Goal: Check status: Check status

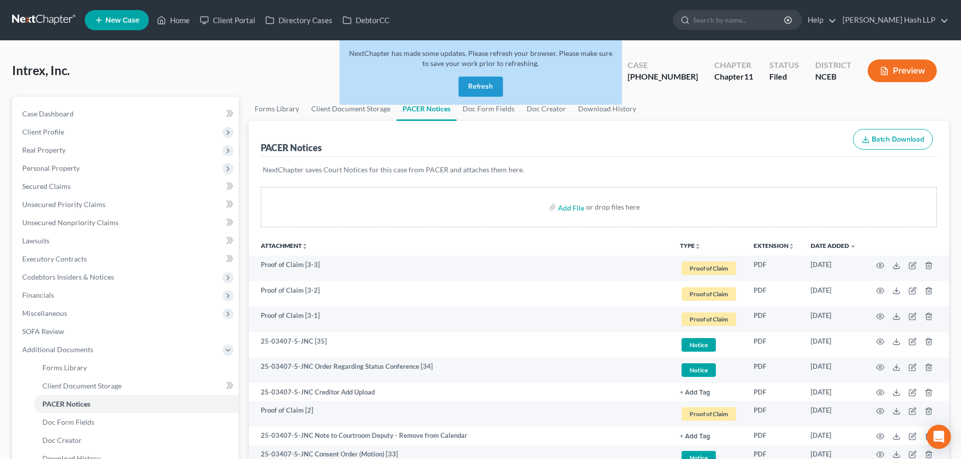
scroll to position [50, 0]
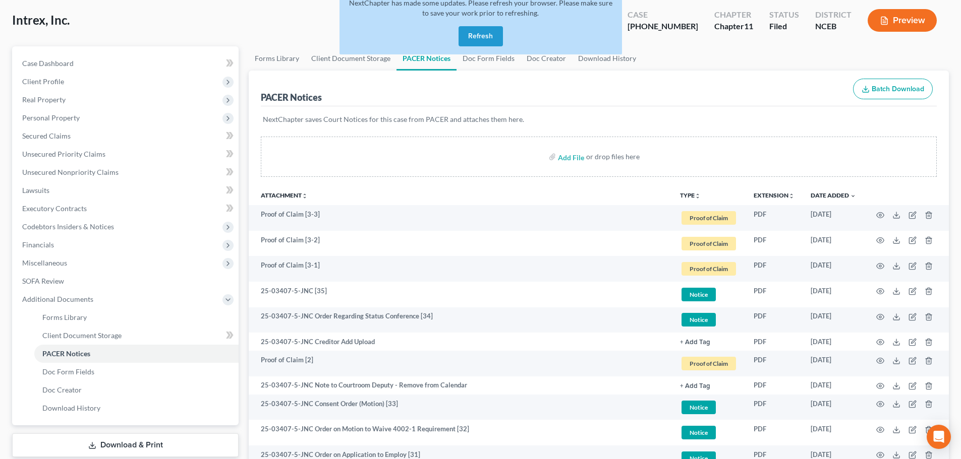
click at [485, 31] on button "Refresh" at bounding box center [480, 36] width 44 height 20
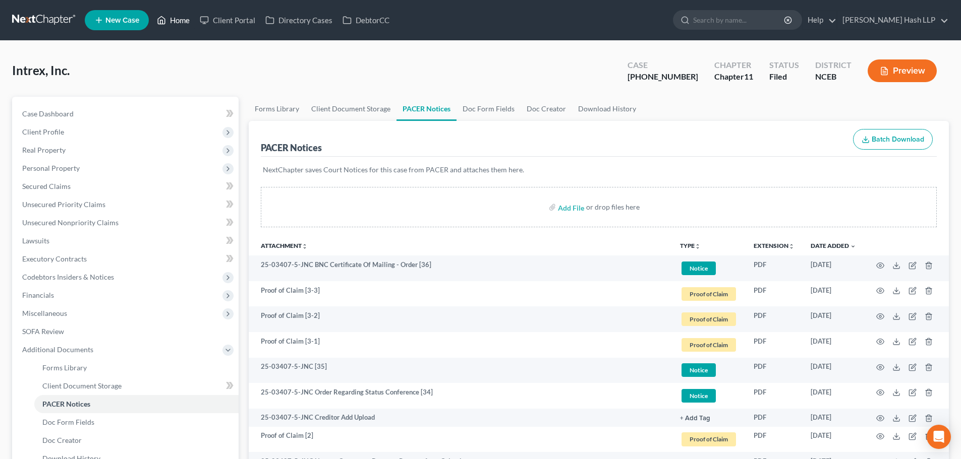
click at [187, 24] on link "Home" at bounding box center [173, 20] width 43 height 18
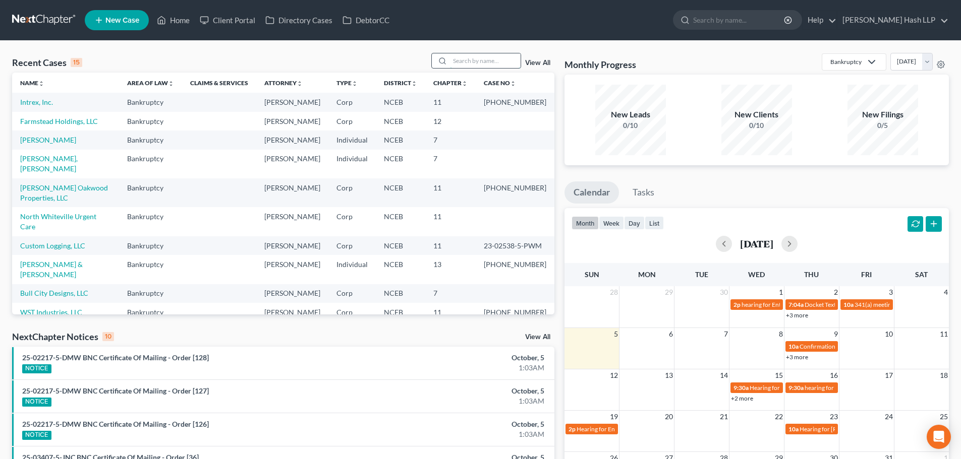
click at [464, 61] on input "search" at bounding box center [485, 60] width 71 height 15
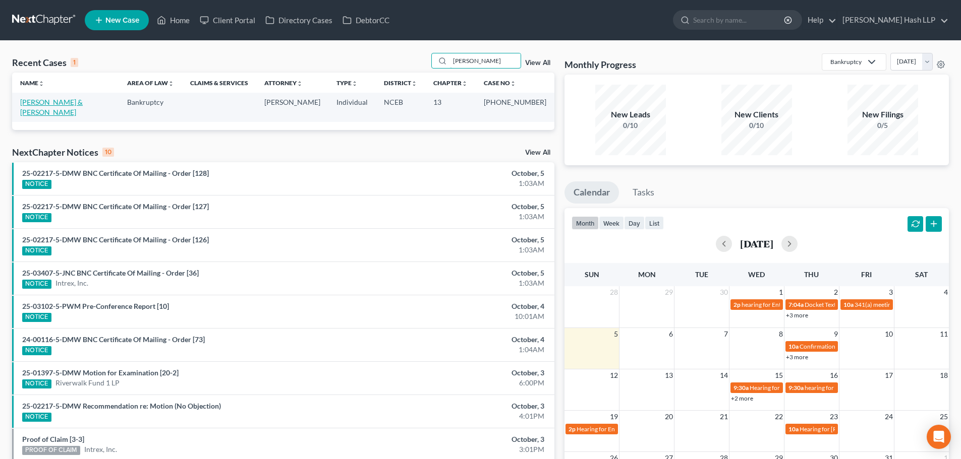
type input "joyner"
click at [58, 103] on link "Joyner, Leland & Anna" at bounding box center [51, 107] width 63 height 19
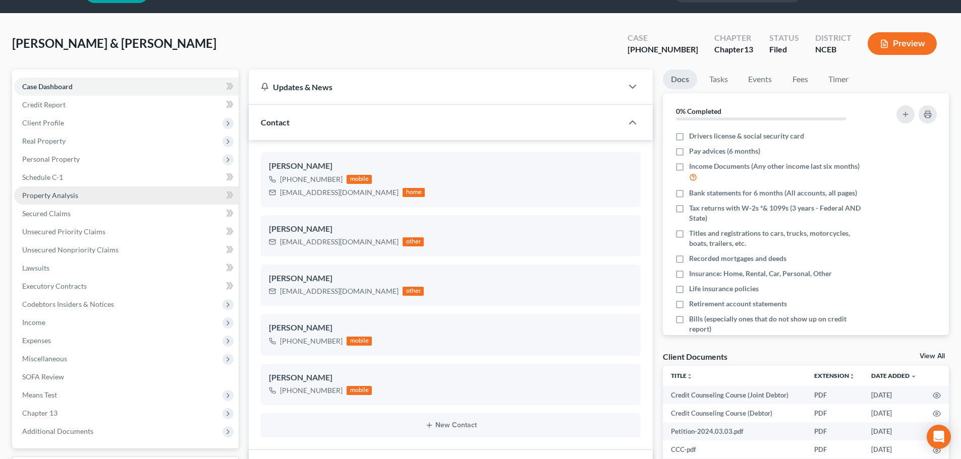
scroll to position [50, 0]
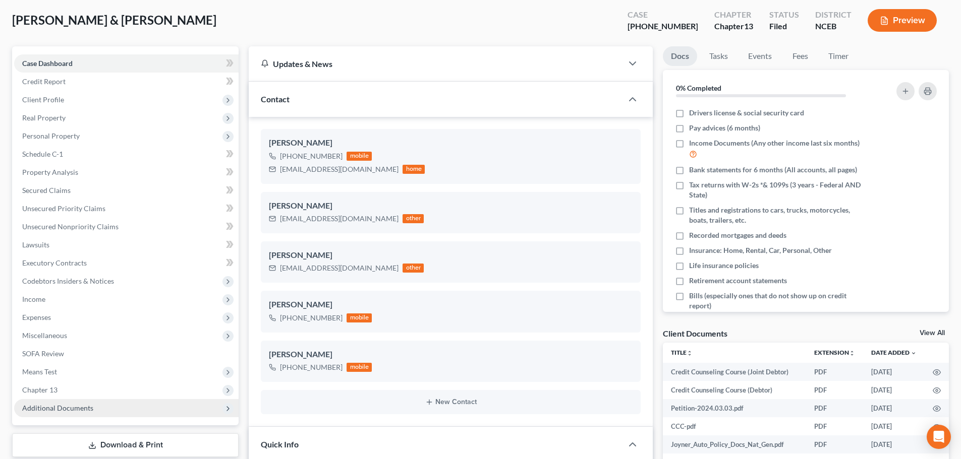
click at [81, 399] on span "Additional Documents" at bounding box center [126, 408] width 224 height 18
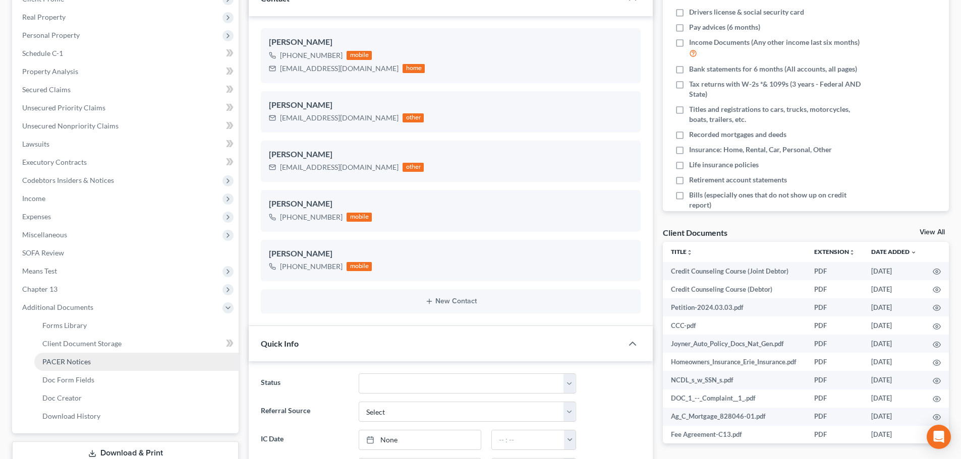
click at [81, 359] on span "PACER Notices" at bounding box center [66, 361] width 48 height 9
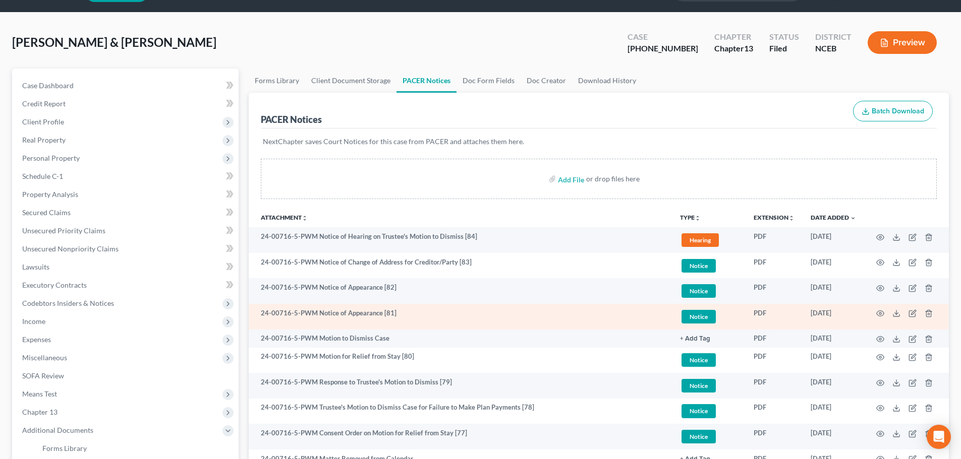
scroll to position [50, 0]
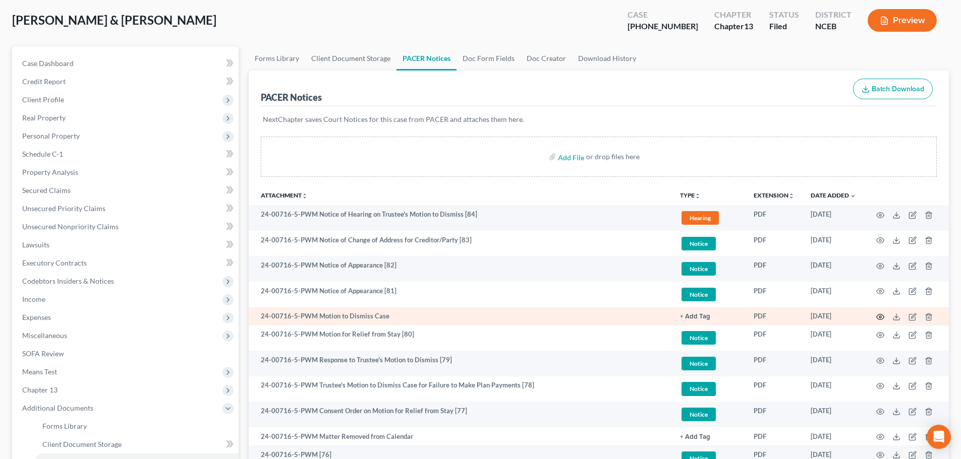
click at [880, 318] on circle "button" at bounding box center [880, 317] width 2 height 2
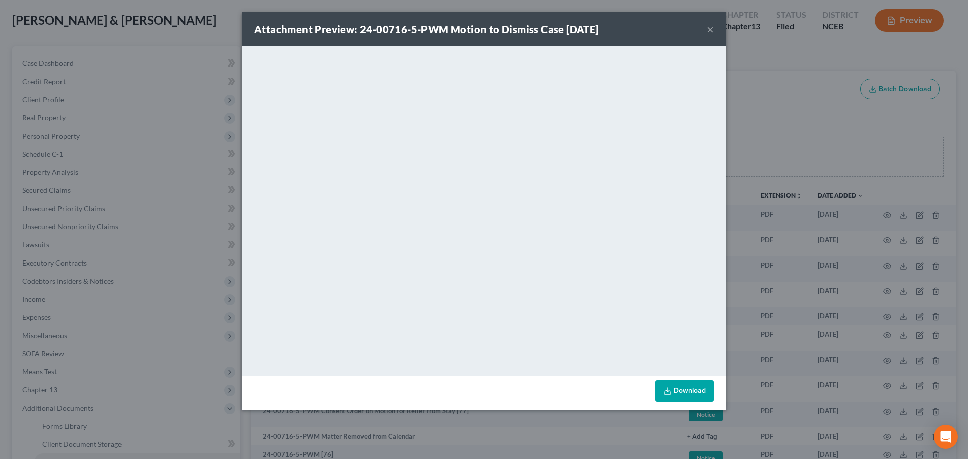
click at [711, 27] on button "×" at bounding box center [710, 29] width 7 height 12
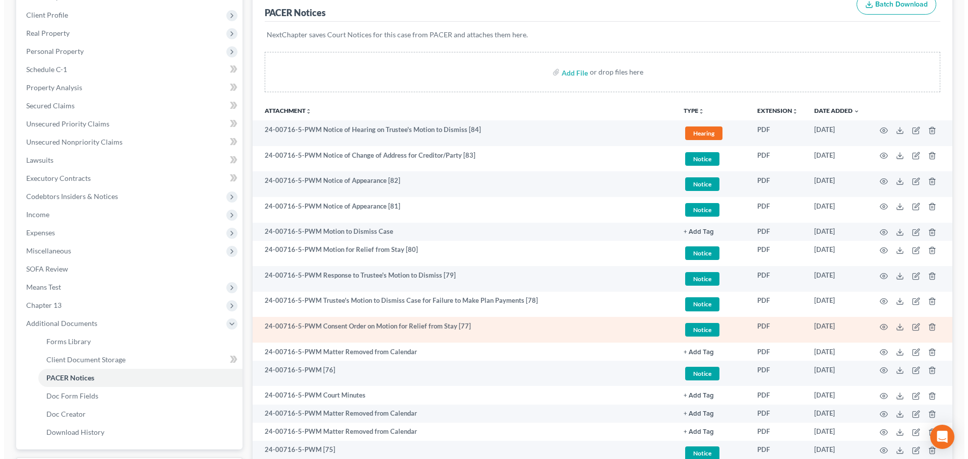
scroll to position [151, 0]
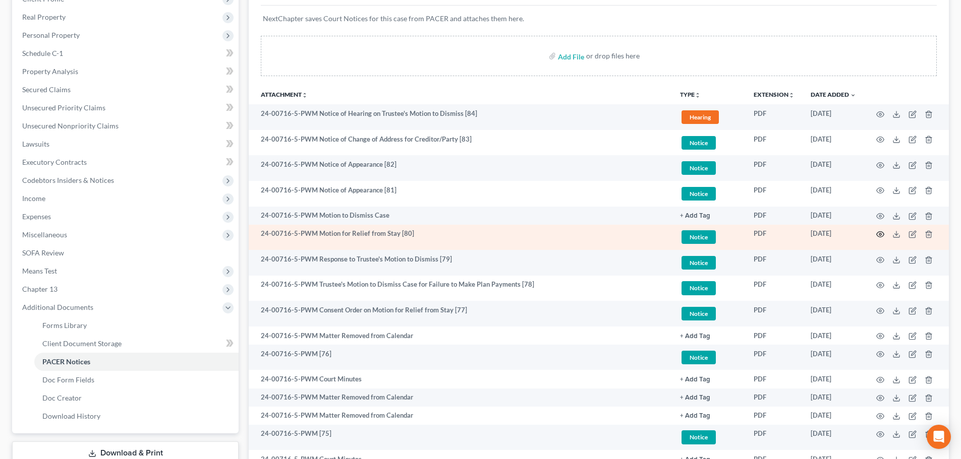
click at [878, 231] on icon "button" at bounding box center [880, 234] width 8 height 8
